Goal: Task Accomplishment & Management: Manage account settings

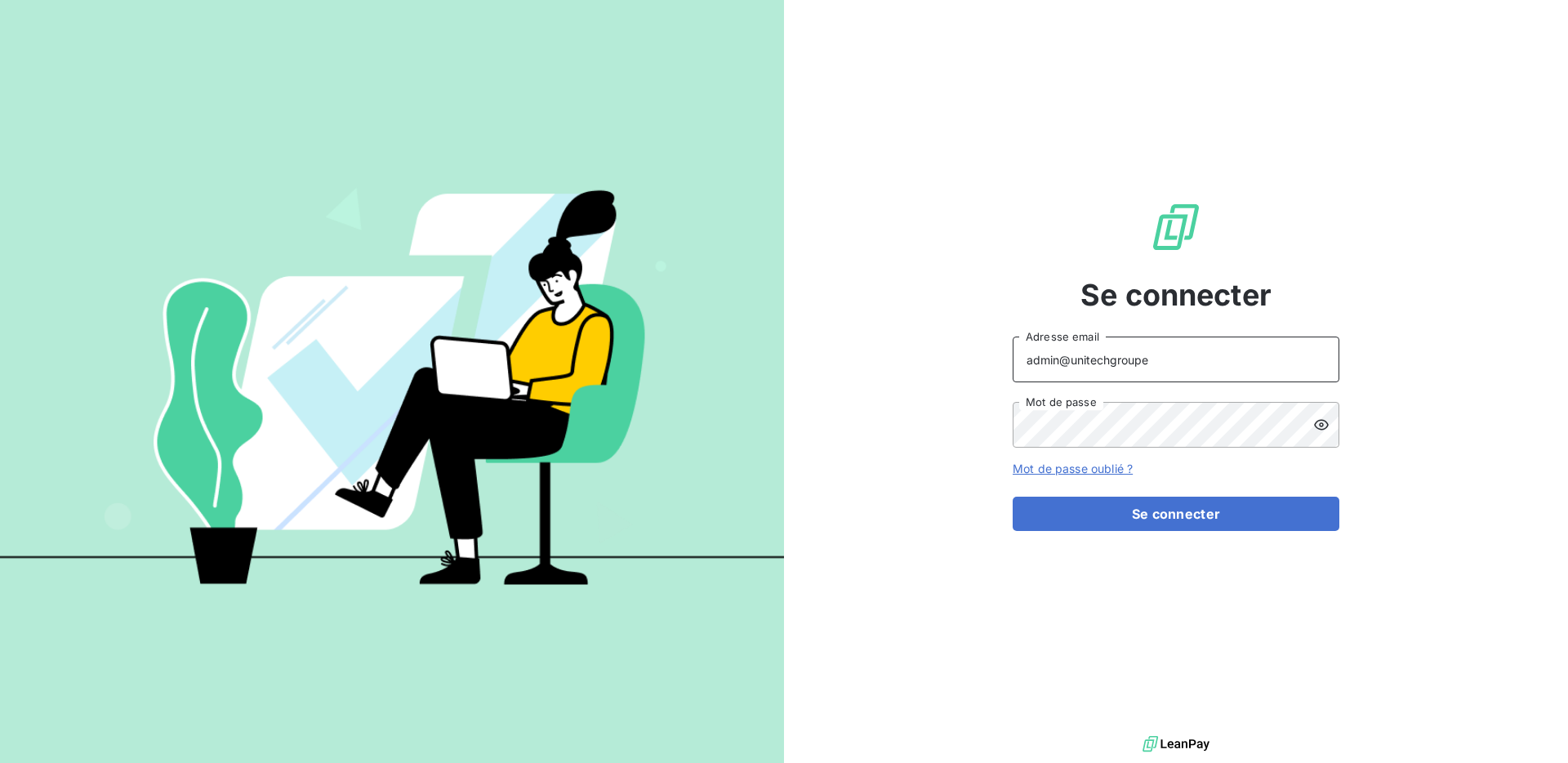
click at [1179, 368] on input "admin@unitechgroupe" at bounding box center [1176, 359] width 327 height 45
type input "admin@tamarins"
click at [1013, 497] on button "Se connecter" at bounding box center [1176, 514] width 327 height 35
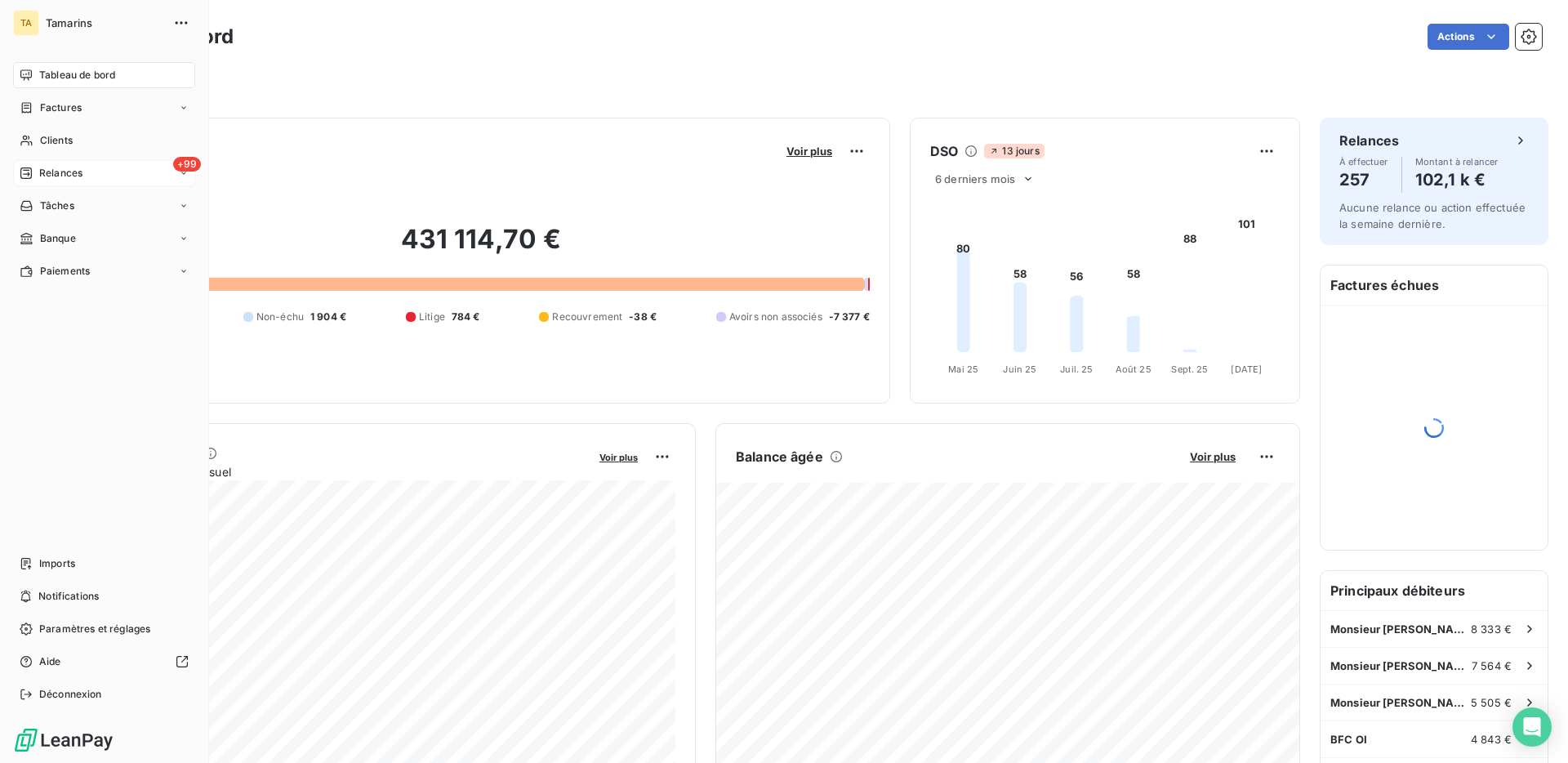
click at [46, 175] on span "Relances" at bounding box center [61, 173] width 43 height 14
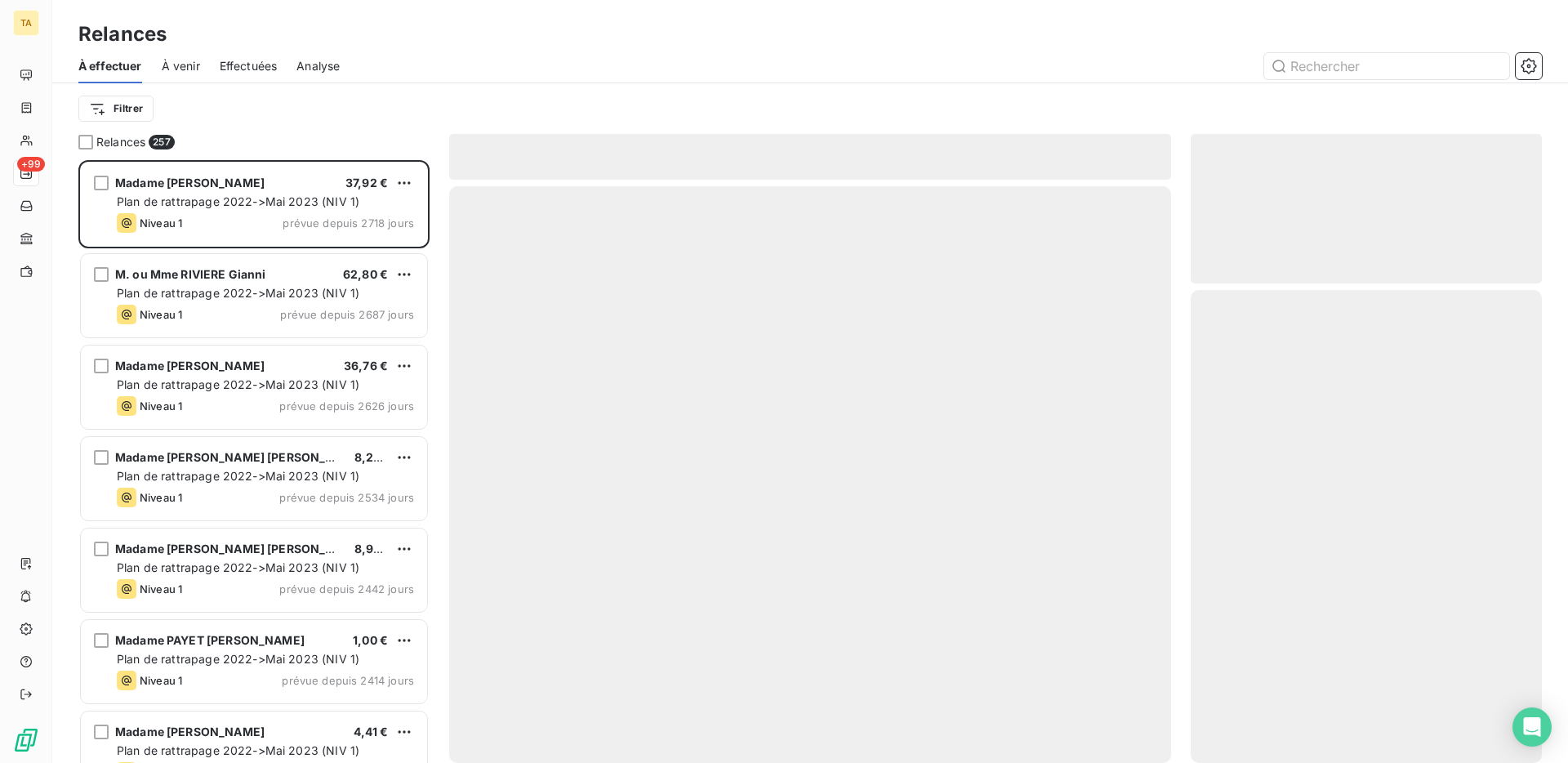
scroll to position [603, 351]
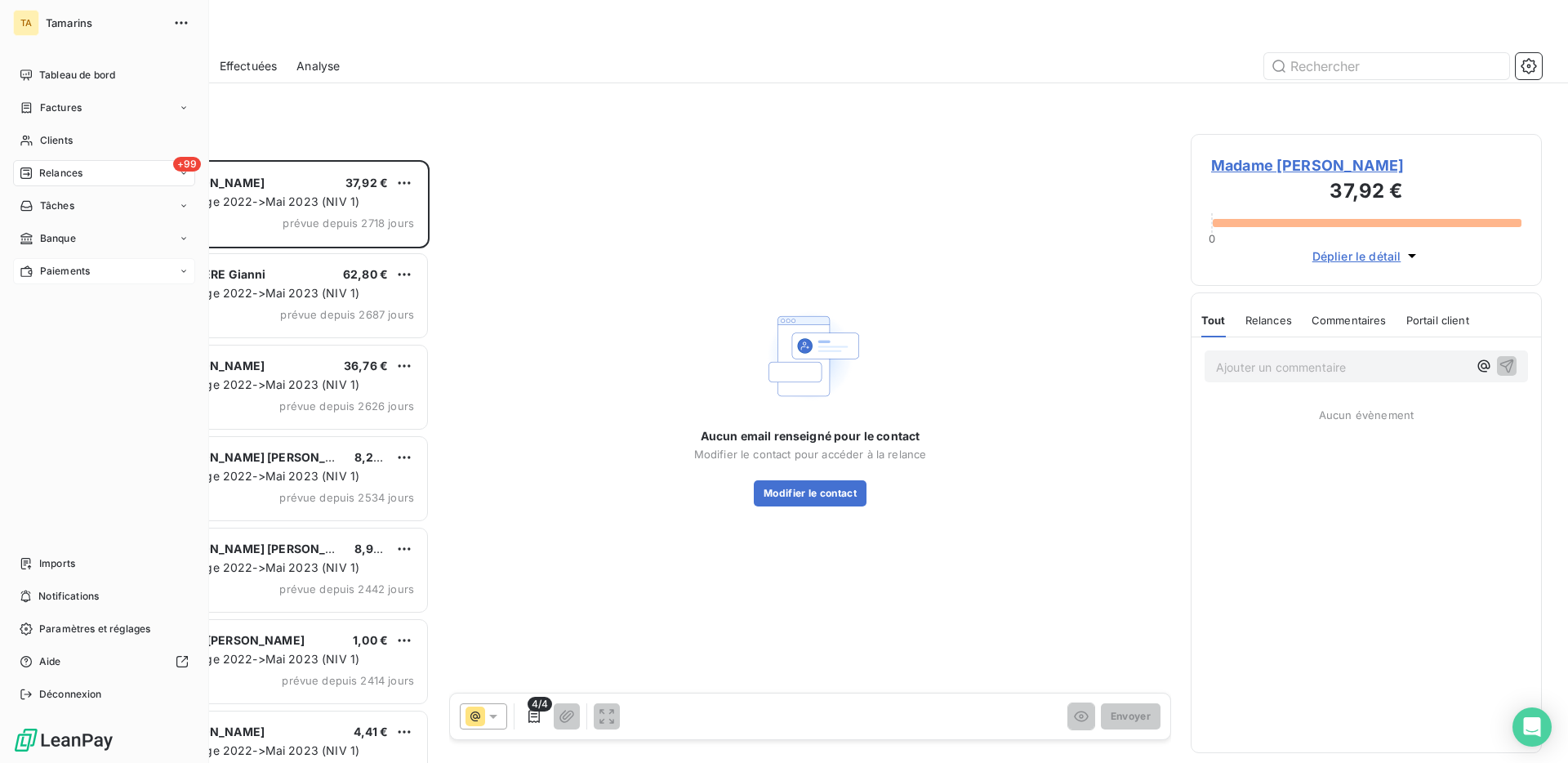
click at [58, 264] on span "Paiements" at bounding box center [65, 271] width 50 height 14
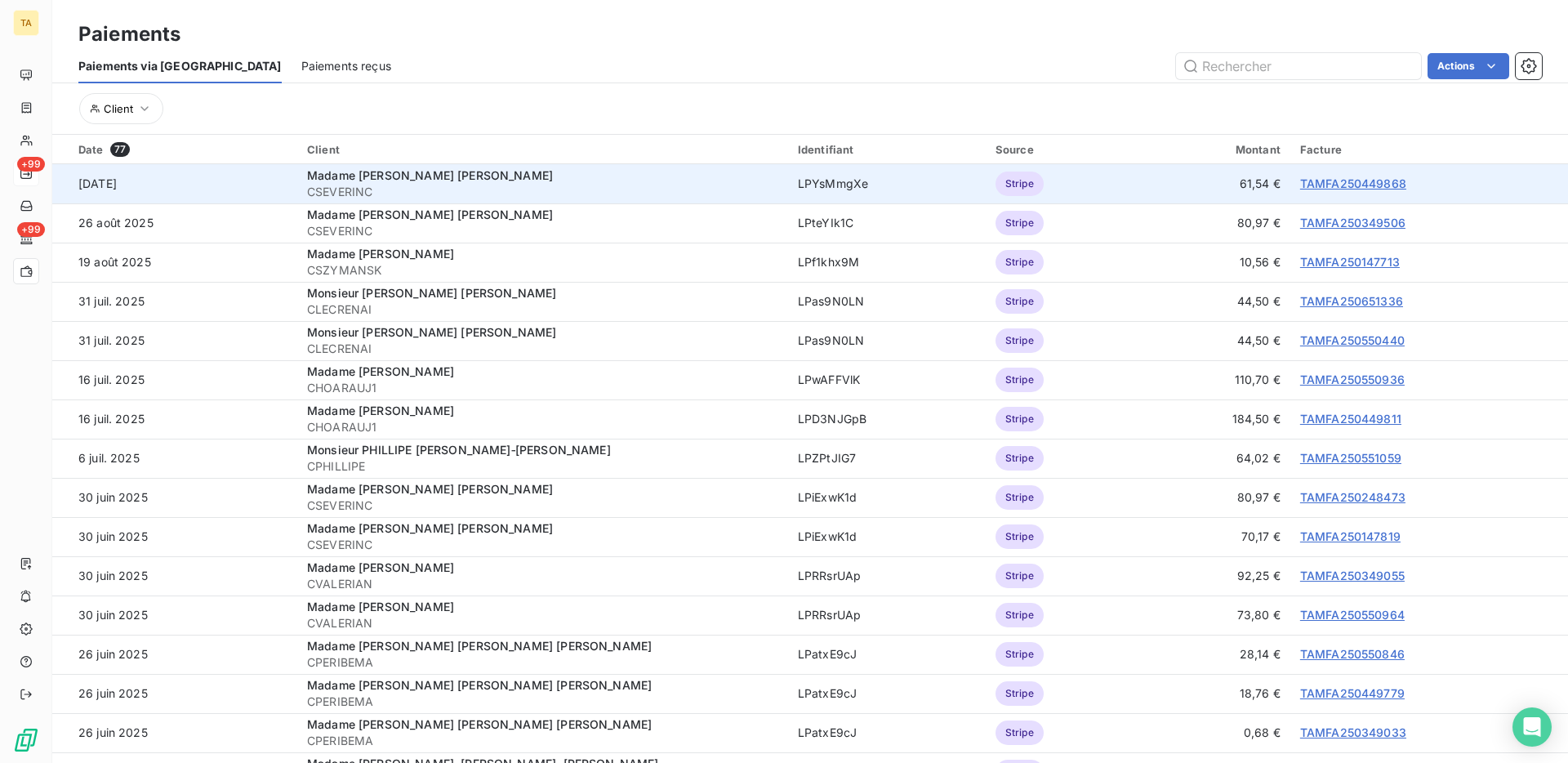
click at [1341, 189] on link "TAMFA250449868" at bounding box center [1353, 183] width 106 height 14
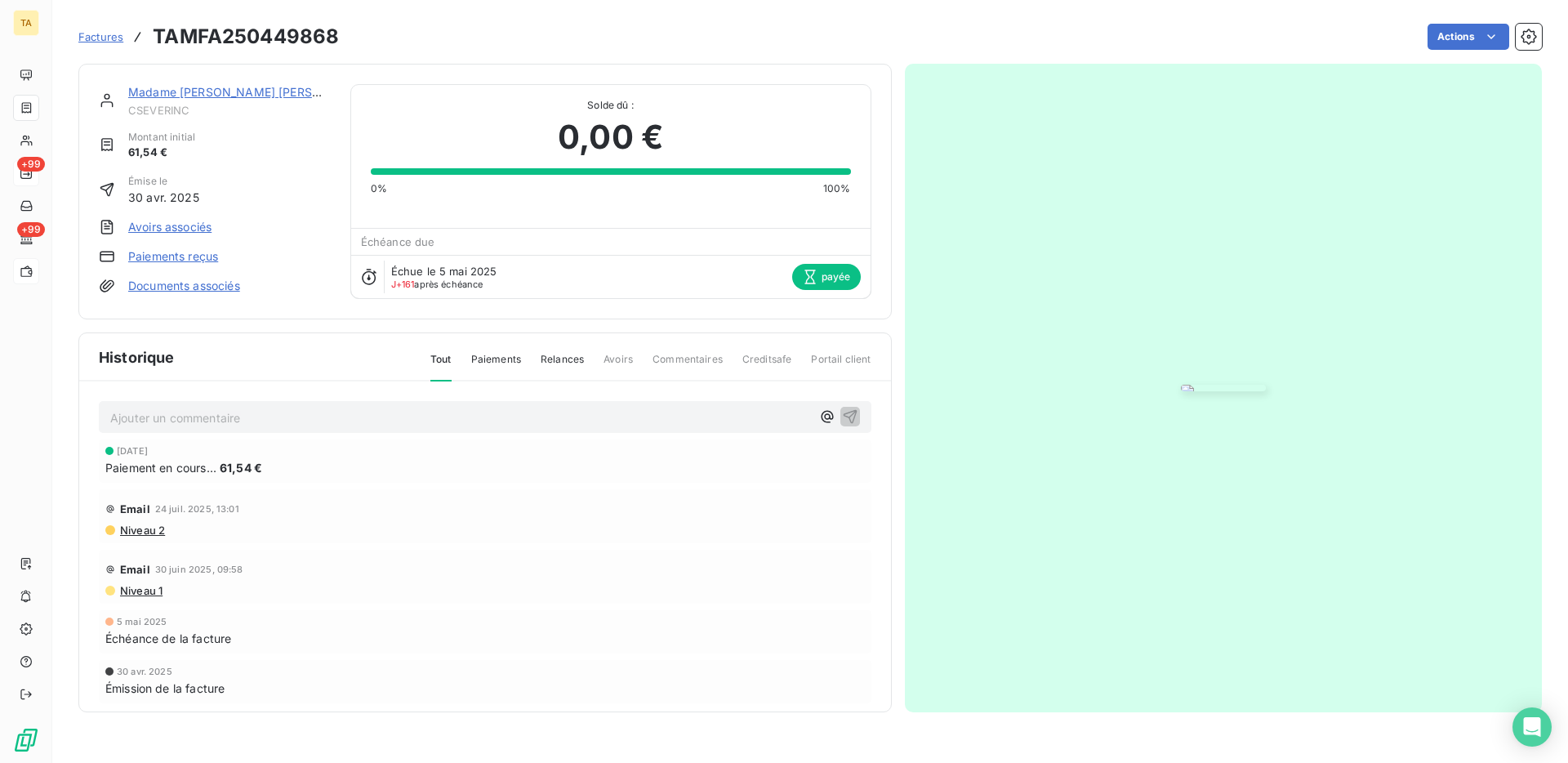
click at [258, 98] on div "Madame SEVERIN Christiane Elisabeth" at bounding box center [230, 92] width 203 height 16
click at [258, 93] on link "Madame SEVERIN Christiane Elisabeth" at bounding box center [251, 92] width 246 height 14
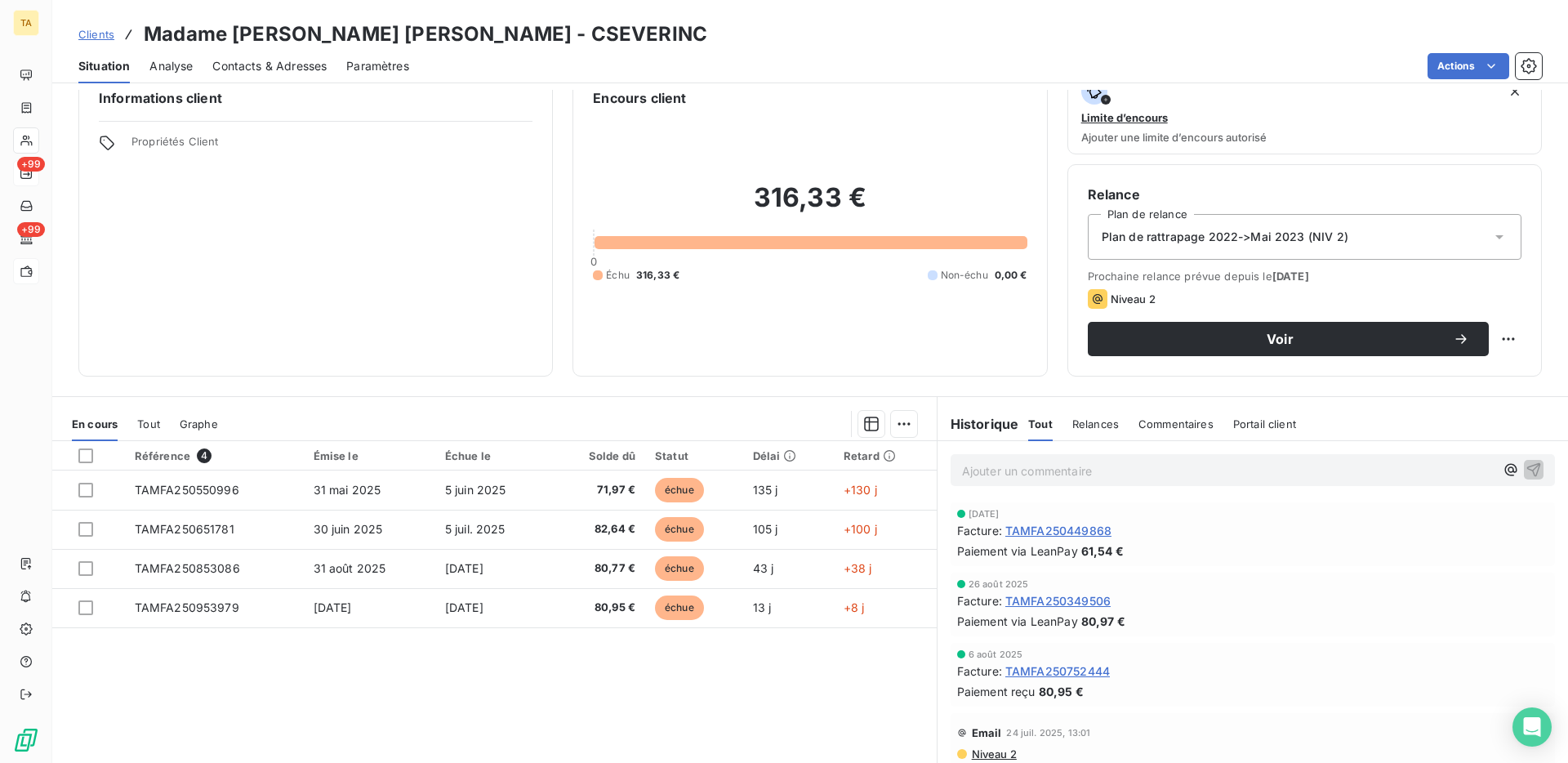
scroll to position [34, 0]
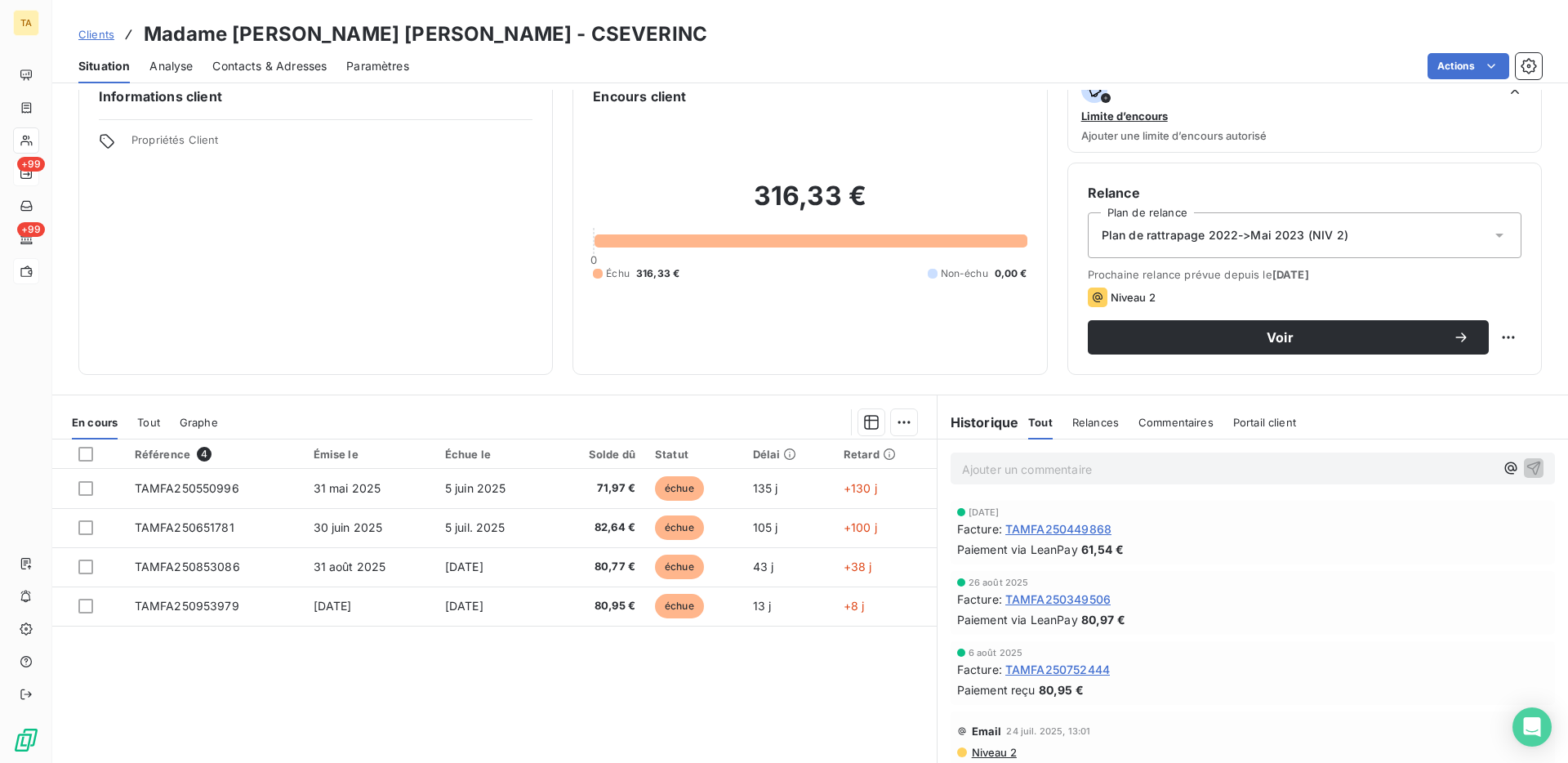
click at [155, 424] on span "Tout" at bounding box center [149, 422] width 23 height 14
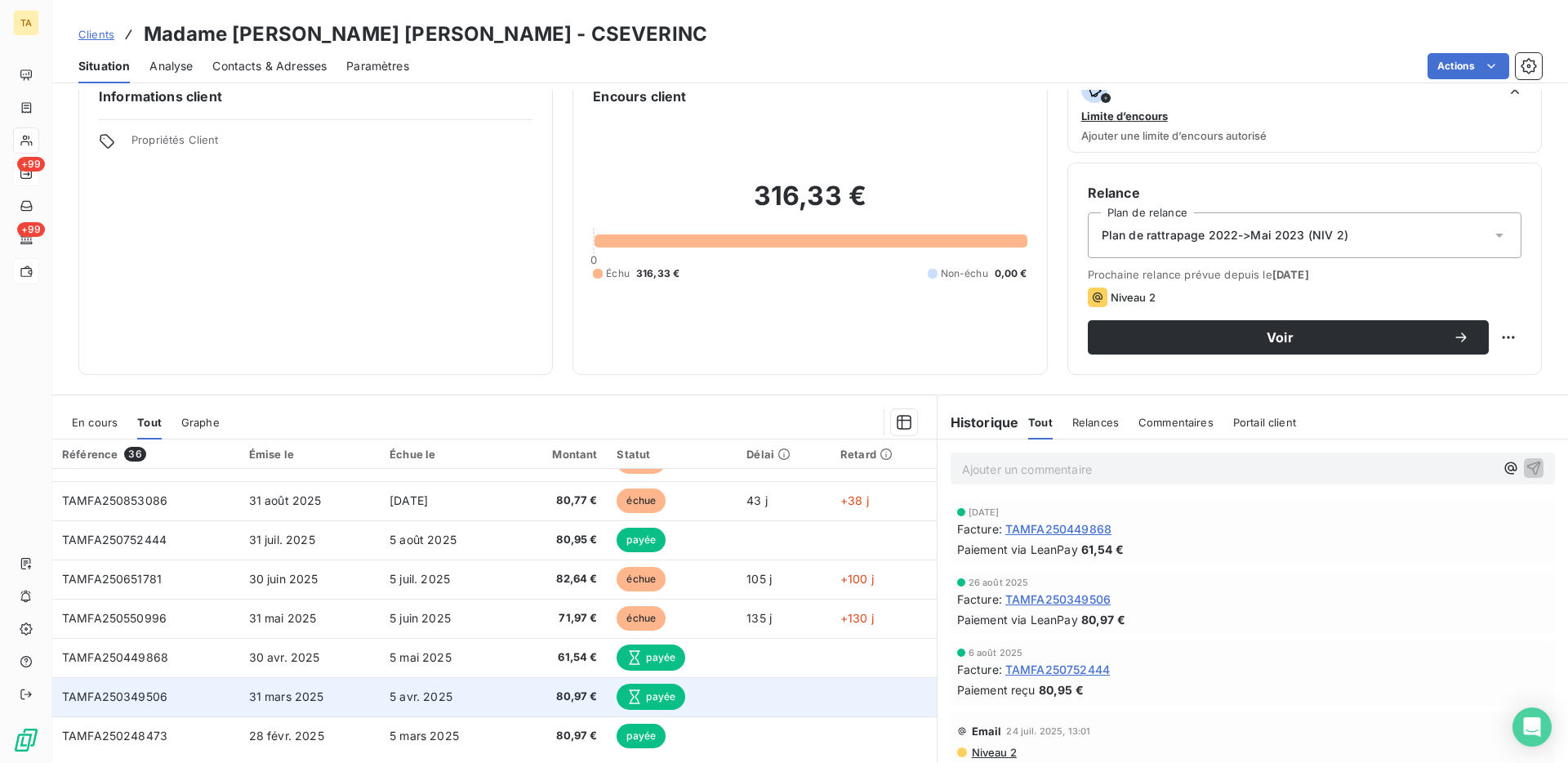
scroll to position [39, 0]
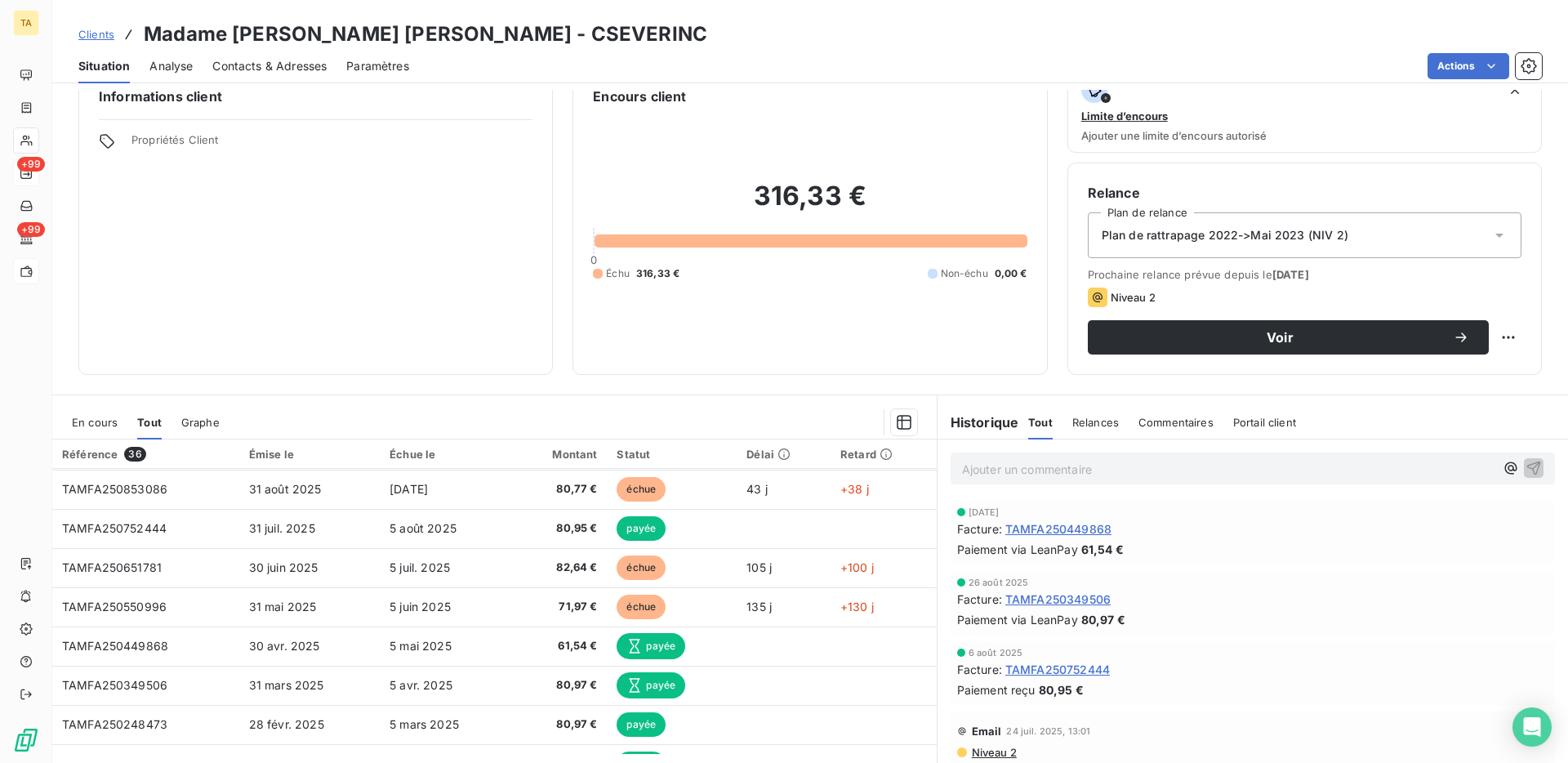
click at [104, 417] on span "En cours" at bounding box center [95, 422] width 45 height 14
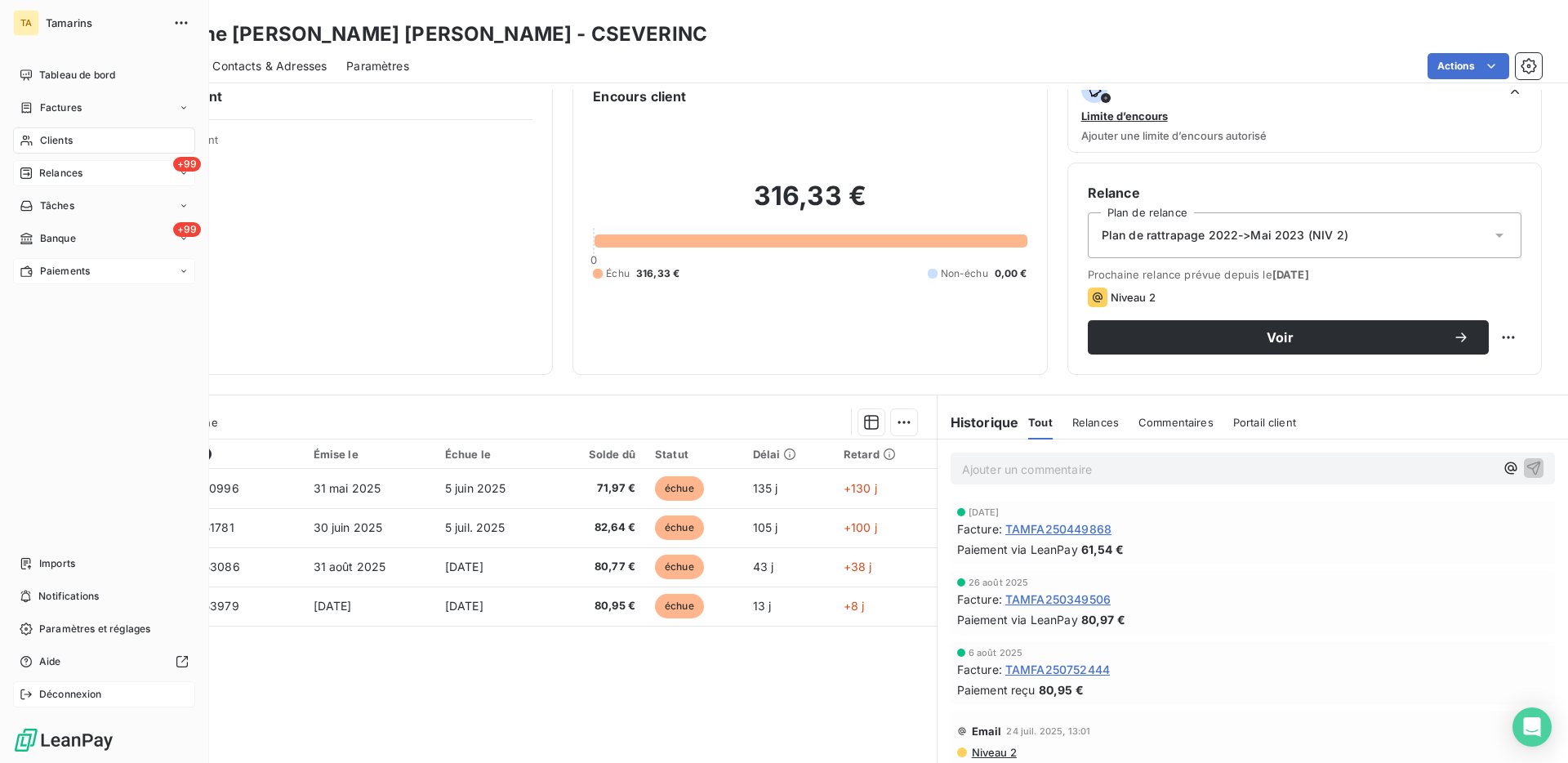
click at [45, 691] on span "Déconnexion" at bounding box center [70, 694] width 63 height 14
